Goal: Information Seeking & Learning: Learn about a topic

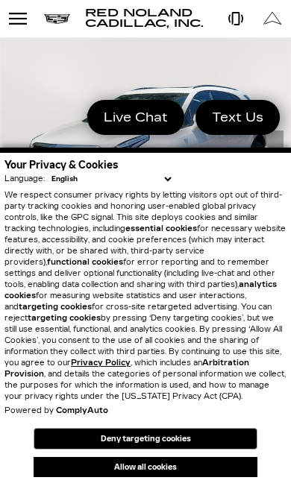
click at [184, 467] on button "Allow all cookies" at bounding box center [146, 467] width 224 height 20
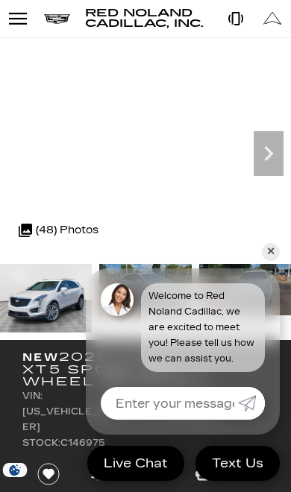
click at [271, 156] on icon "Next" at bounding box center [268, 154] width 30 height 30
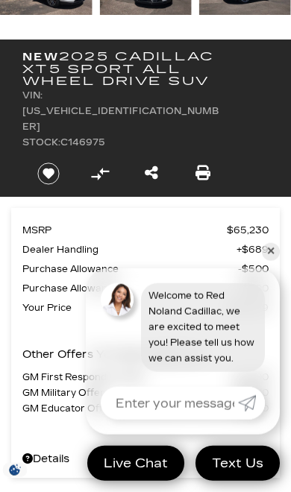
scroll to position [301, 0]
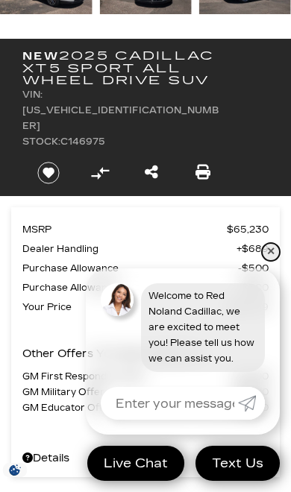
click at [271, 261] on link "✕" at bounding box center [271, 252] width 18 height 18
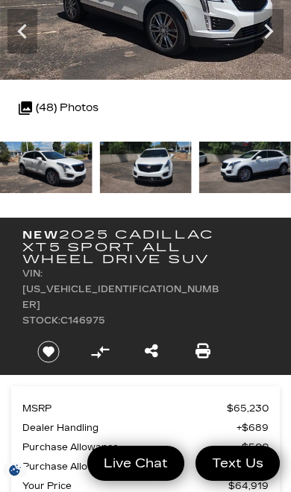
scroll to position [0, 0]
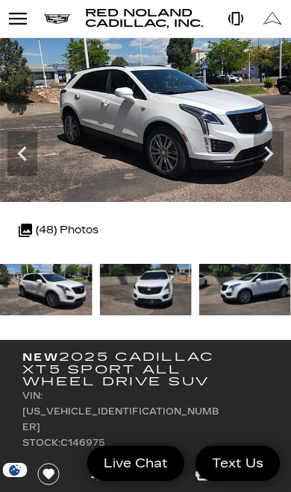
click at [265, 153] on icon "Next" at bounding box center [268, 154] width 30 height 30
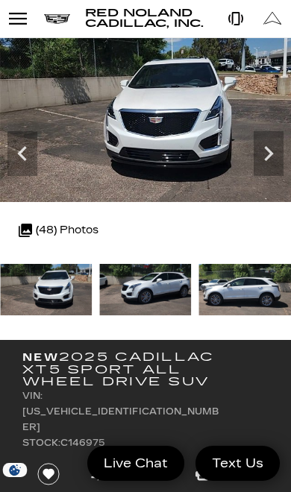
click at [273, 159] on icon "Next" at bounding box center [268, 154] width 30 height 30
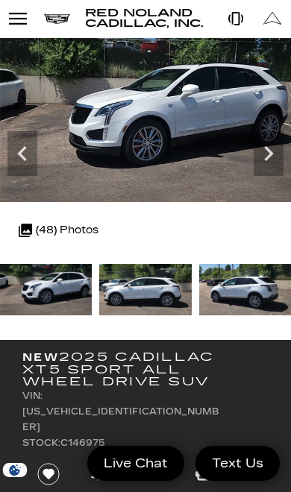
click at [286, 165] on img at bounding box center [145, 120] width 291 height 164
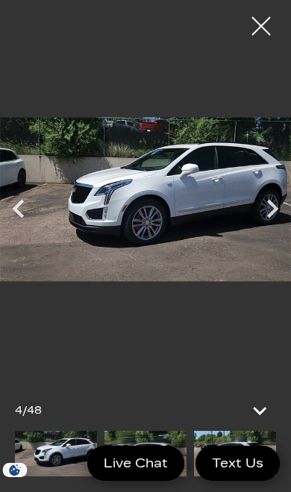
click at [273, 207] on icon "Next" at bounding box center [272, 209] width 11 height 19
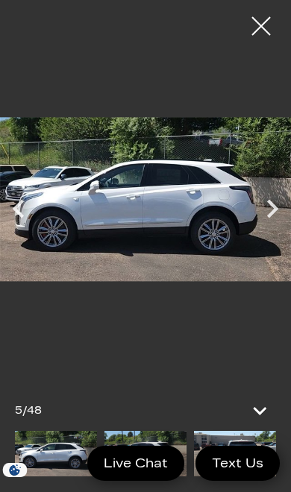
click at [276, 214] on icon "Next" at bounding box center [271, 208] width 37 height 37
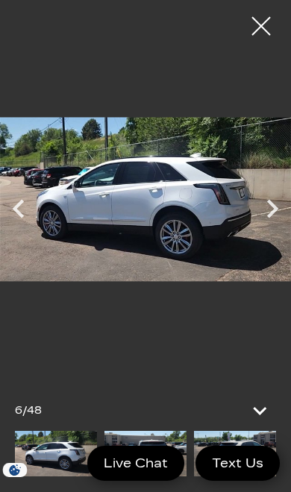
click at [282, 214] on icon "Next" at bounding box center [271, 208] width 37 height 37
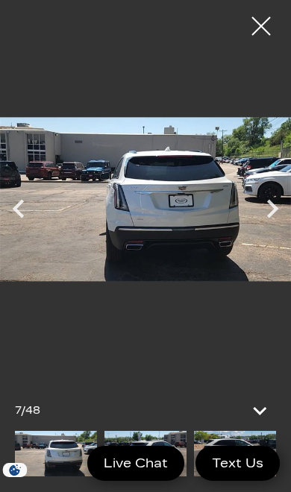
click at [280, 219] on icon "Next" at bounding box center [271, 208] width 37 height 37
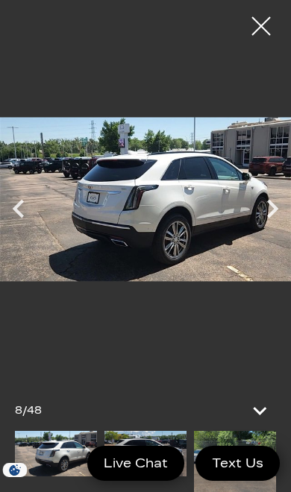
click at [277, 211] on icon "Next" at bounding box center [271, 208] width 37 height 37
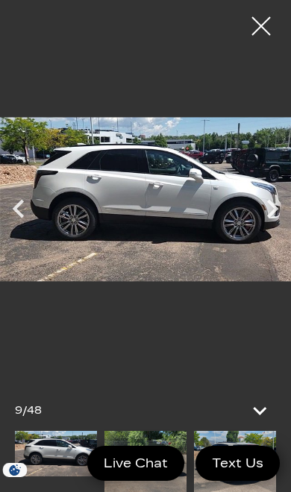
click at [274, 214] on icon "Next" at bounding box center [271, 208] width 37 height 37
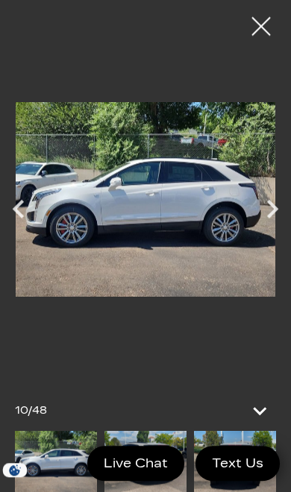
scroll to position [566, 0]
click at [266, 33] on div at bounding box center [260, 25] width 37 height 37
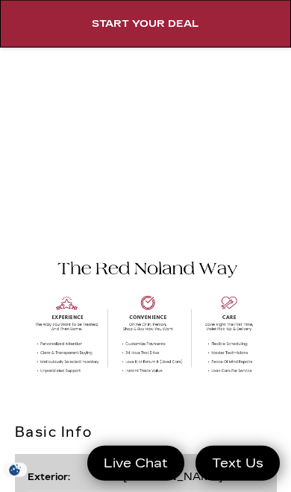
scroll to position [0, 0]
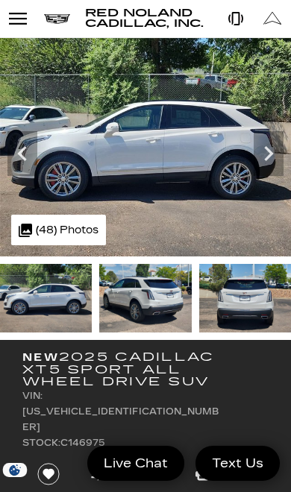
click at [24, 18] on div "Open Menu Modal" at bounding box center [17, 19] width 25 height 18
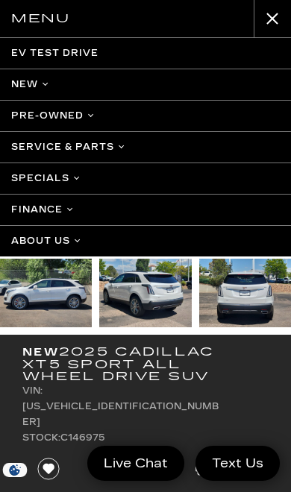
scroll to position [8, 0]
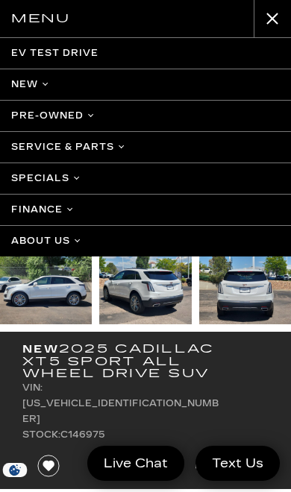
click at [272, 25] on button "close" at bounding box center [271, 18] width 37 height 37
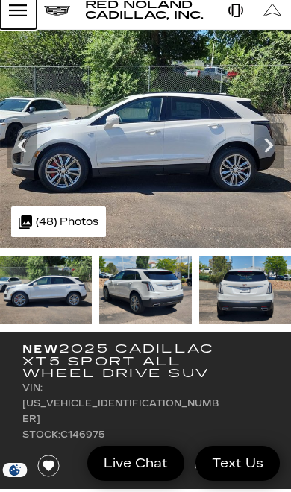
scroll to position [0, 0]
